Goal: Task Accomplishment & Management: Use online tool/utility

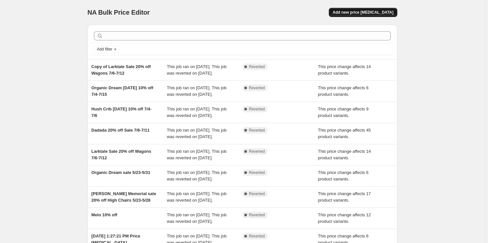
click at [360, 15] on span "Add new price [MEDICAL_DATA]" at bounding box center [362, 12] width 61 height 5
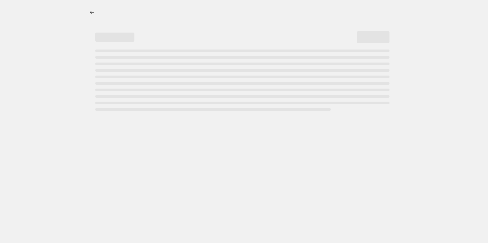
select select "percentage"
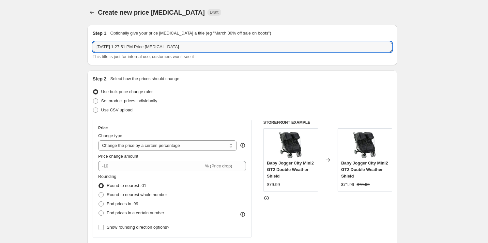
drag, startPoint x: 190, startPoint y: 48, endPoint x: 48, endPoint y: 48, distance: 141.5
type input "Dadada Promo 9/1-9/30"
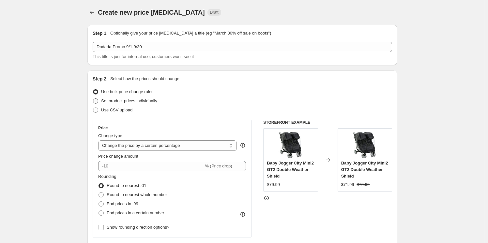
click at [101, 100] on label "Set product prices individually" at bounding box center [125, 100] width 65 height 9
click at [93, 99] on input "Set product prices individually" at bounding box center [93, 98] width 0 height 0
radio input "true"
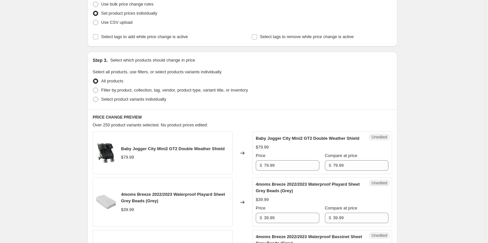
scroll to position [89, 0]
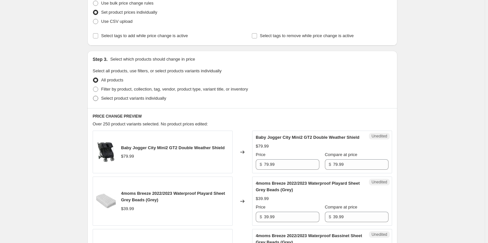
click at [98, 99] on span at bounding box center [95, 98] width 5 height 5
click at [93, 96] on input "Select product variants individually" at bounding box center [93, 96] width 0 height 0
radio input "true"
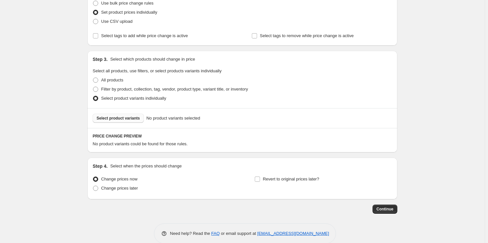
click at [124, 120] on span "Select product variants" at bounding box center [117, 118] width 43 height 5
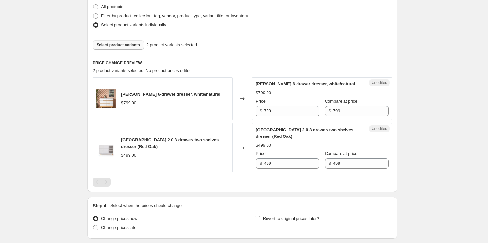
scroll to position [178, 0]
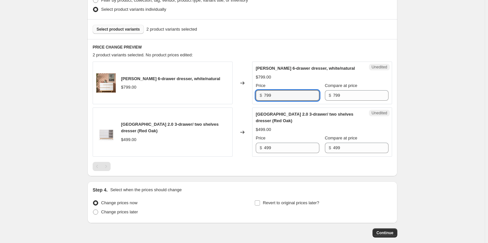
drag, startPoint x: 277, startPoint y: 96, endPoint x: 244, endPoint y: 94, distance: 33.3
click at [244, 95] on div "[PERSON_NAME] 6-drawer dresser, white/natural $799.00 Changed to Unedited [PERS…" at bounding box center [242, 83] width 299 height 43
type input "639"
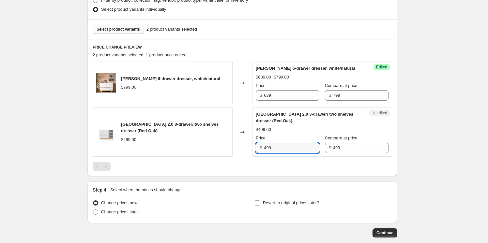
drag, startPoint x: 275, startPoint y: 146, endPoint x: 259, endPoint y: 145, distance: 16.3
click at [259, 145] on div "$ 499" at bounding box center [288, 148] width 64 height 10
type input "449"
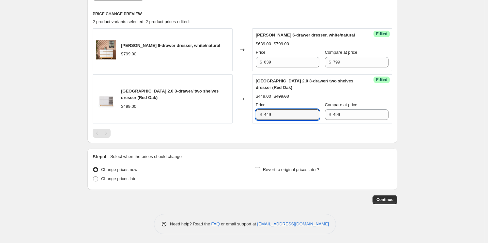
scroll to position [211, 0]
click at [286, 170] on span "Revert to original prices later?" at bounding box center [291, 169] width 56 height 5
click at [260, 170] on input "Revert to original prices later?" at bounding box center [257, 169] width 5 height 5
checkbox input "true"
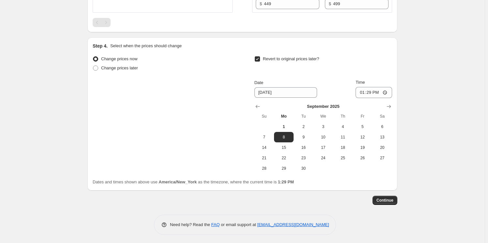
scroll to position [323, 0]
click at [305, 170] on span "30" at bounding box center [303, 167] width 14 height 5
type input "9/30/2025"
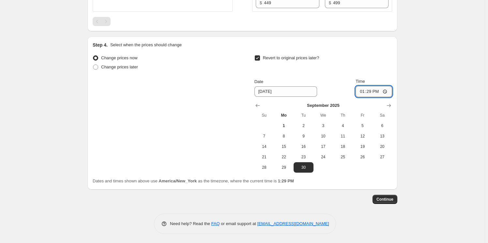
click at [364, 91] on input "13:29" at bounding box center [373, 91] width 37 height 11
type input "23:59"
click at [389, 198] on span "Continue" at bounding box center [384, 199] width 17 height 5
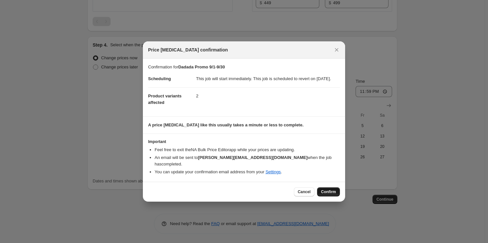
click at [331, 188] on button "Confirm" at bounding box center [328, 191] width 23 height 9
